Goal: Answer question/provide support: Share knowledge or assist other users

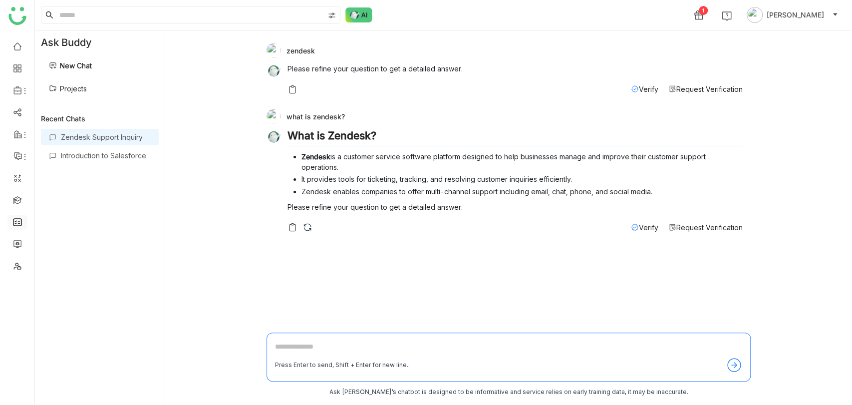
click at [16, 226] on link at bounding box center [17, 221] width 9 height 8
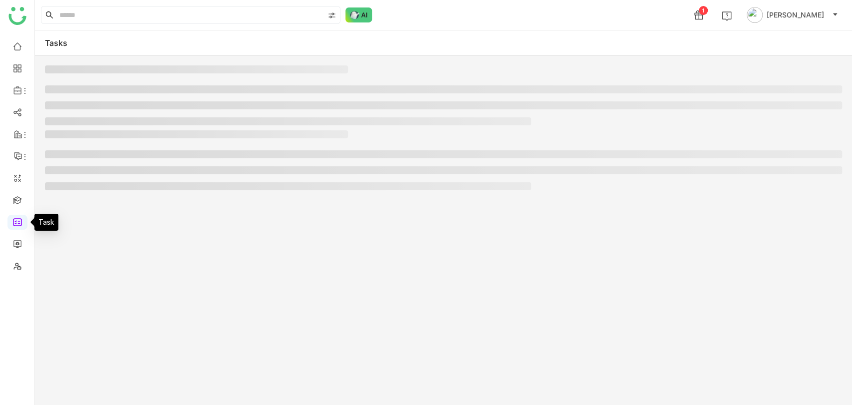
click at [16, 226] on link at bounding box center [17, 221] width 9 height 8
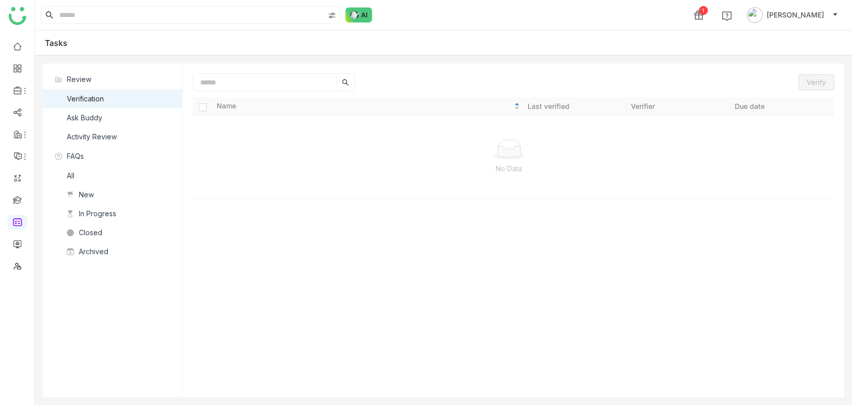
click at [92, 117] on div "Ask Buddy" at bounding box center [84, 117] width 35 height 11
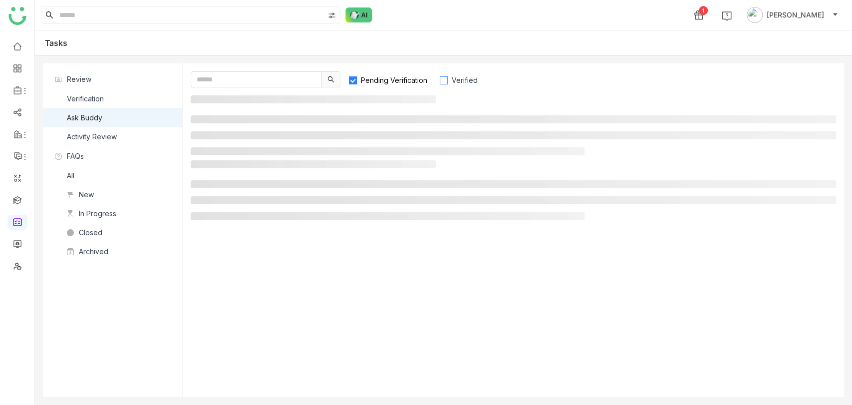
click at [455, 80] on span "Verified" at bounding box center [465, 80] width 34 height 8
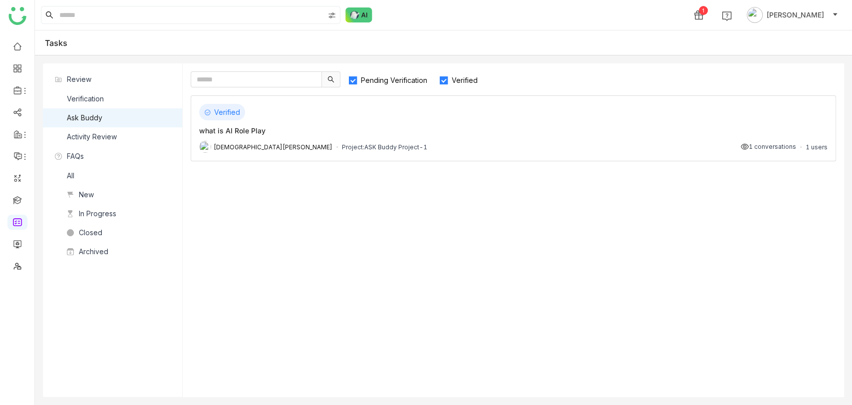
click at [408, 79] on span "Pending Verification" at bounding box center [394, 80] width 74 height 8
click at [409, 129] on div "what is AI Role Play" at bounding box center [513, 130] width 629 height 10
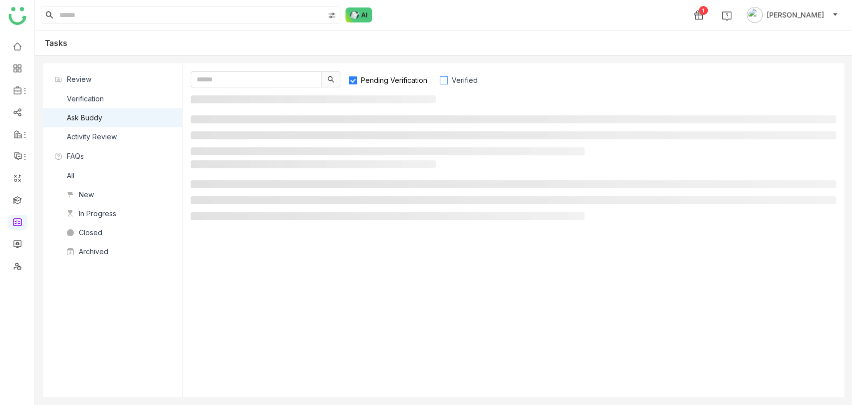
click at [454, 81] on span "Verified" at bounding box center [465, 80] width 34 height 8
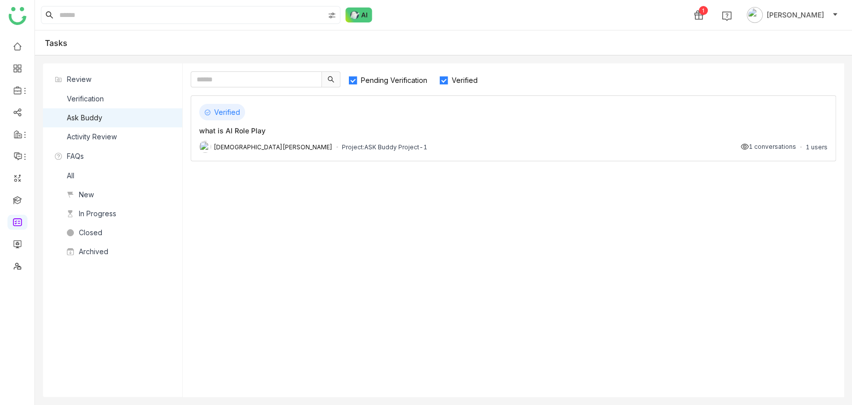
click at [402, 78] on span "Pending Verification" at bounding box center [394, 80] width 74 height 8
click at [527, 116] on div "Verified" at bounding box center [513, 112] width 629 height 16
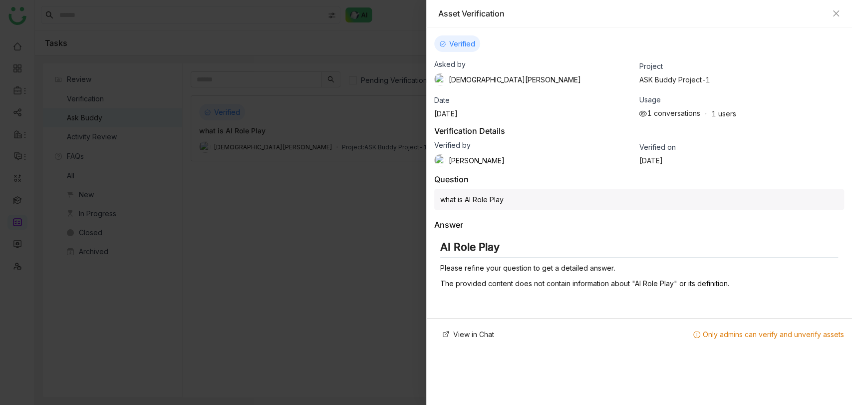
click at [731, 169] on div "Verified Asked by Vishnu Vardhan Project ASK Buddy Project-1 Date Aug 18, 2025 …" at bounding box center [639, 168] width 426 height 283
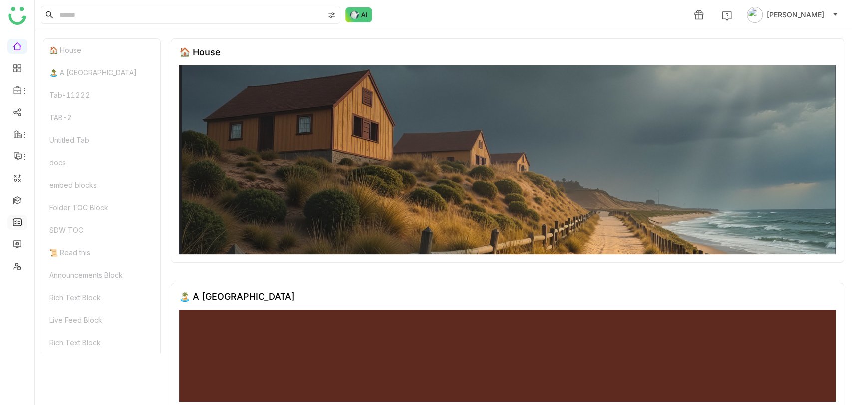
click at [22, 220] on link at bounding box center [17, 221] width 9 height 8
click at [20, 217] on link at bounding box center [17, 221] width 9 height 8
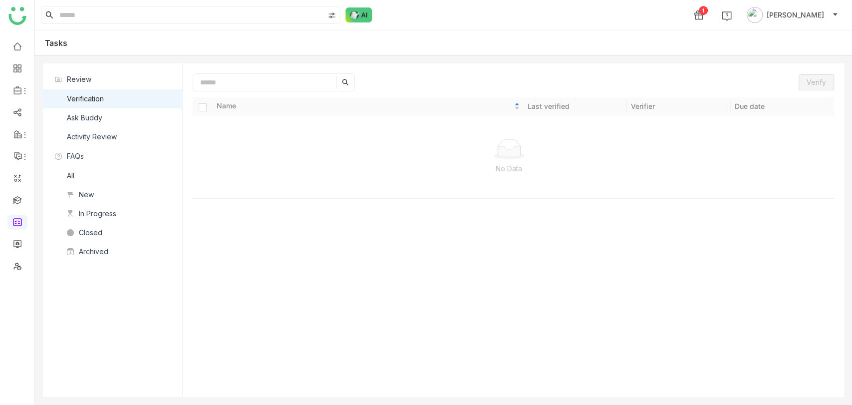
click at [102, 115] on nz-list-item "Ask Buddy" at bounding box center [112, 117] width 139 height 19
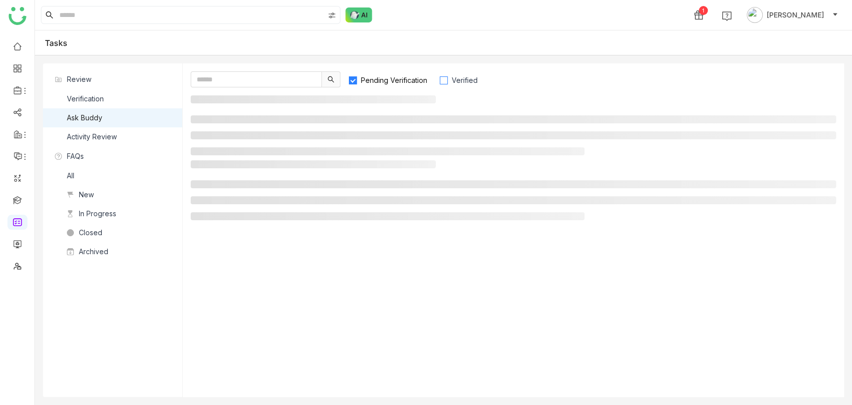
click at [454, 79] on span "Verified" at bounding box center [465, 80] width 34 height 8
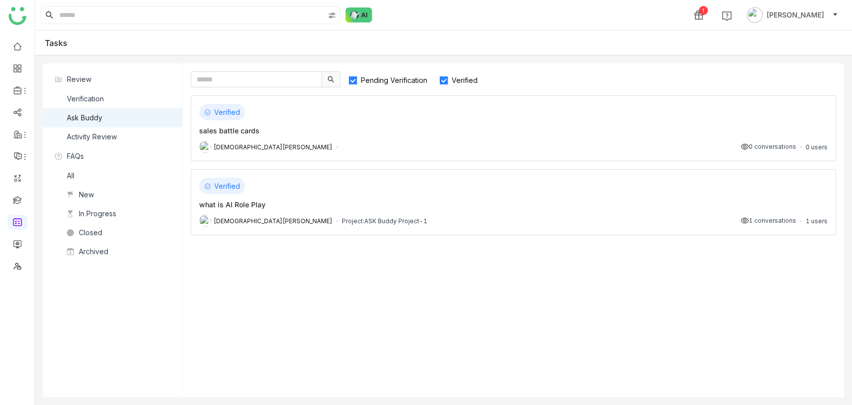
click at [389, 132] on div "sales battle cards" at bounding box center [513, 130] width 629 height 10
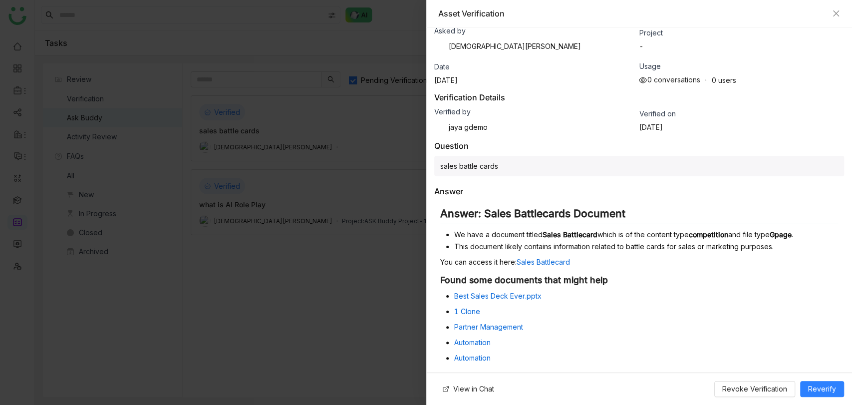
scroll to position [51, 0]
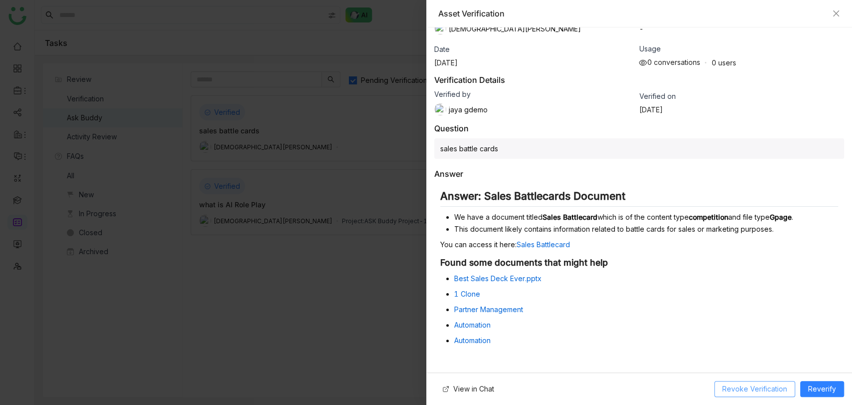
click at [757, 390] on span "Revoke Verification" at bounding box center [754, 388] width 65 height 11
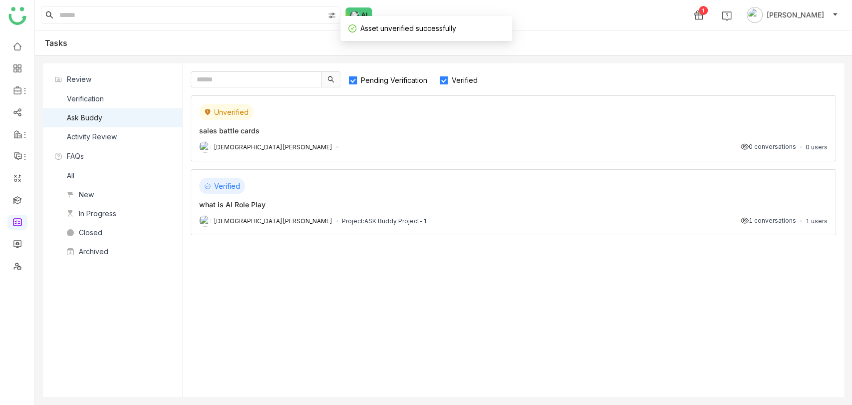
click at [344, 128] on div "sales battle cards" at bounding box center [513, 130] width 629 height 10
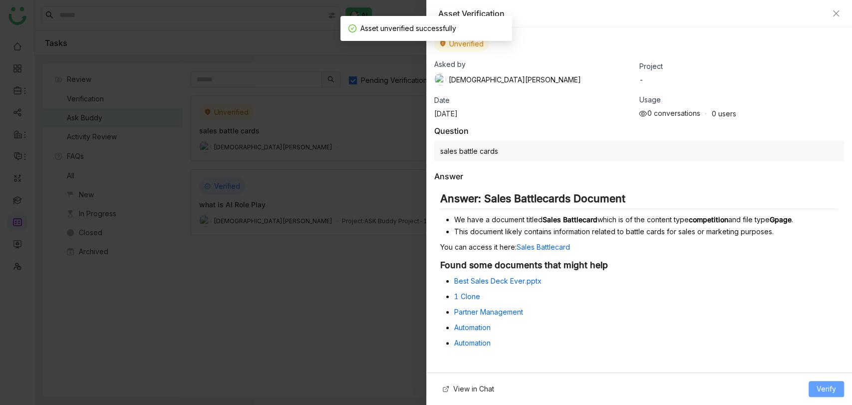
click at [827, 390] on span "Verify" at bounding box center [826, 388] width 19 height 11
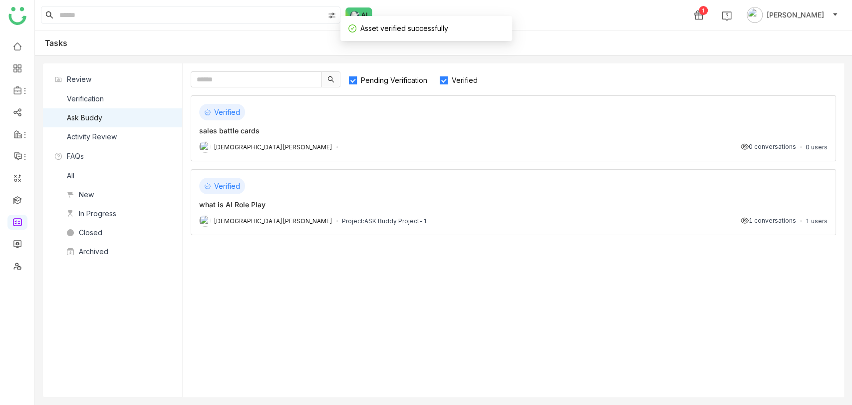
click at [337, 142] on div "[PERSON_NAME] 0 conversations 0 users" at bounding box center [513, 147] width 629 height 12
